Goal: Transaction & Acquisition: Purchase product/service

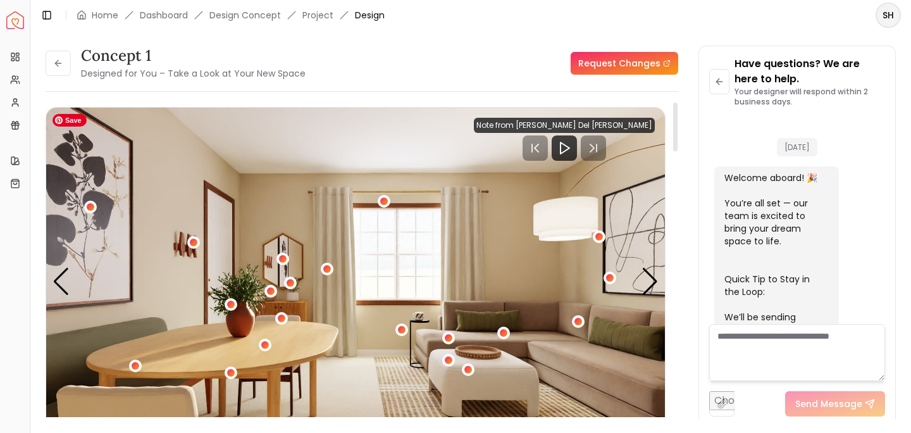
scroll to position [633, 0]
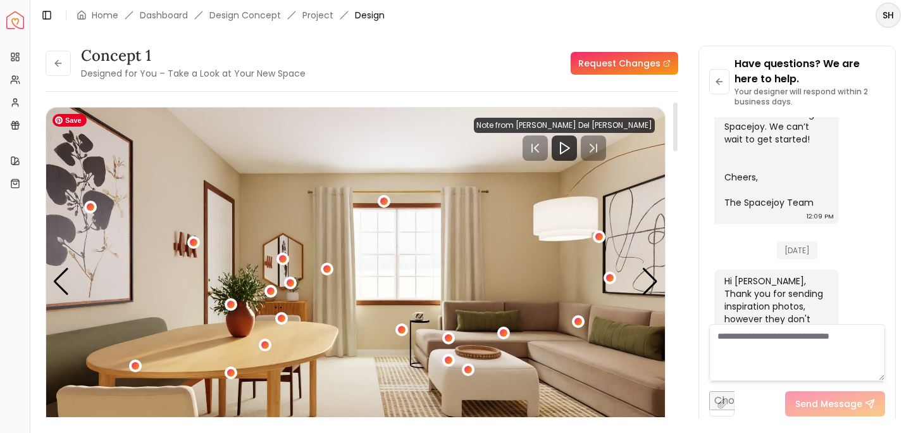
click at [576, 361] on img "1 / 5" at bounding box center [355, 282] width 619 height 348
click at [502, 332] on div "1 / 5" at bounding box center [503, 332] width 9 height 9
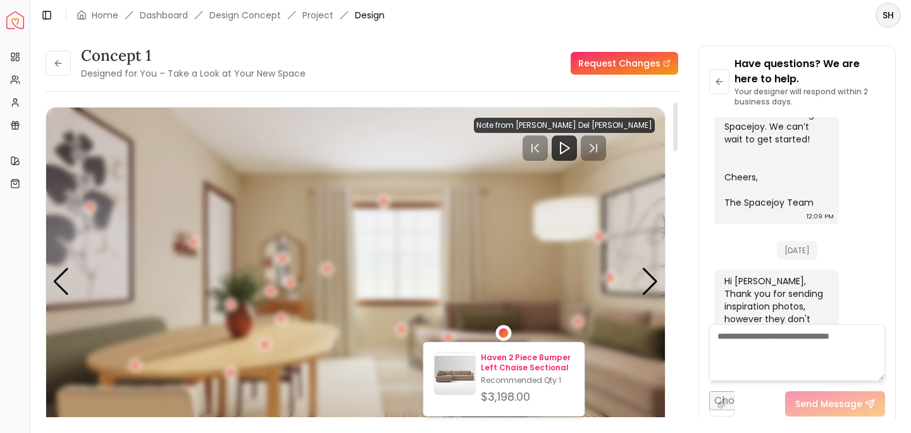
click at [503, 357] on p "Haven 2 Piece Bumper Left Chaise Sectional" at bounding box center [527, 362] width 93 height 20
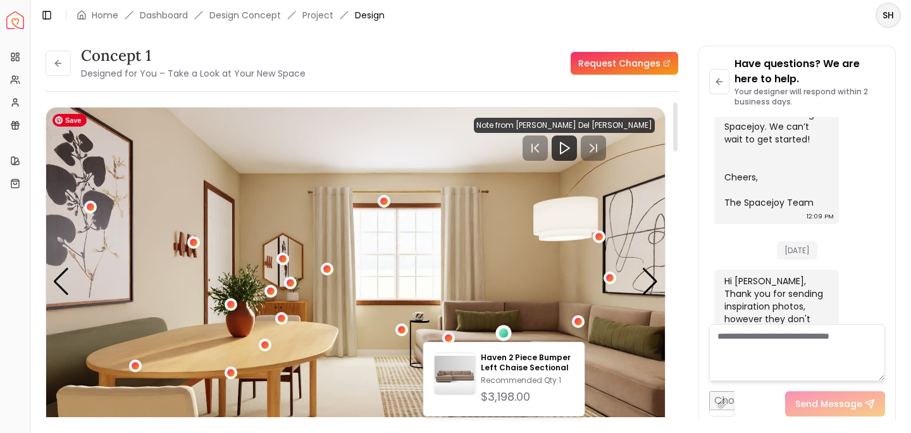
click at [608, 347] on img "1 / 5" at bounding box center [355, 282] width 619 height 348
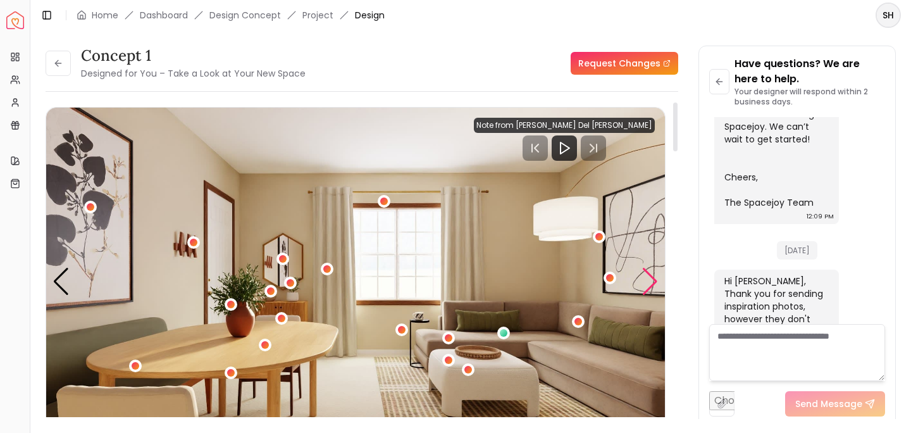
click at [648, 283] on div "Next slide" at bounding box center [649, 282] width 17 height 28
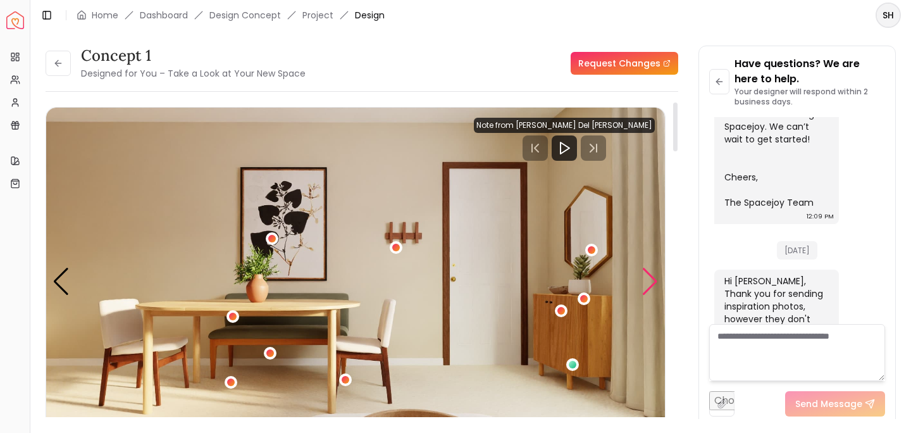
click at [648, 283] on div "Next slide" at bounding box center [649, 282] width 17 height 28
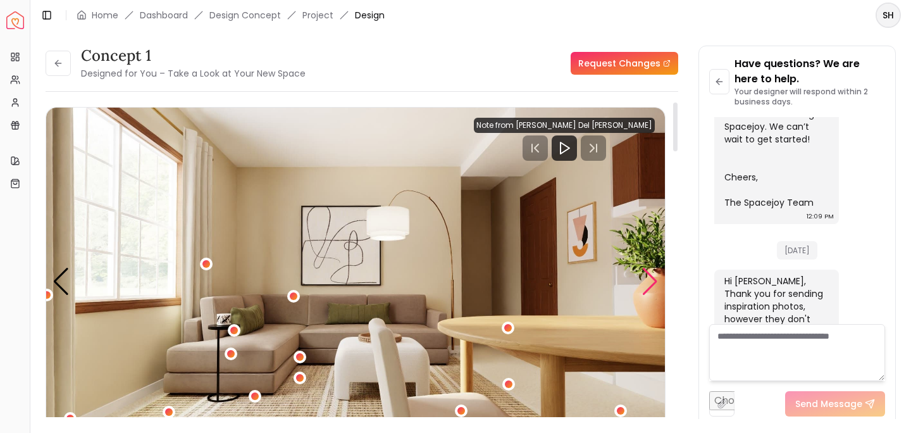
click at [648, 282] on div "Next slide" at bounding box center [649, 282] width 17 height 28
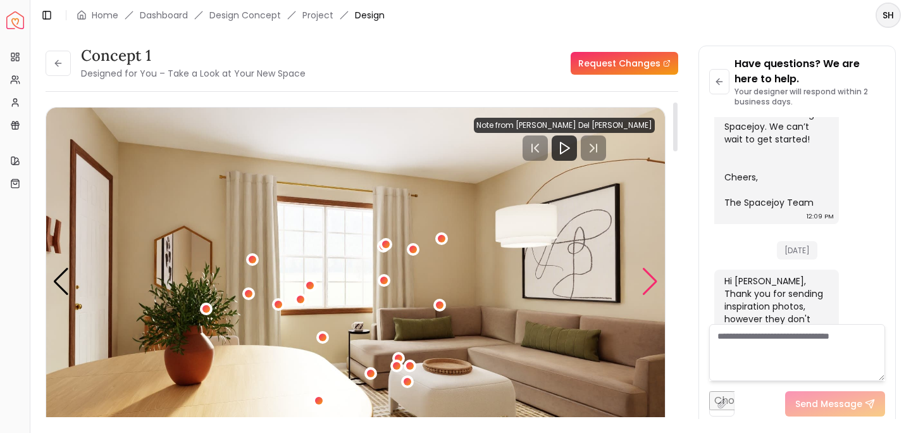
click at [643, 280] on div "Next slide" at bounding box center [649, 282] width 17 height 28
